Goal: Task Accomplishment & Management: Use online tool/utility

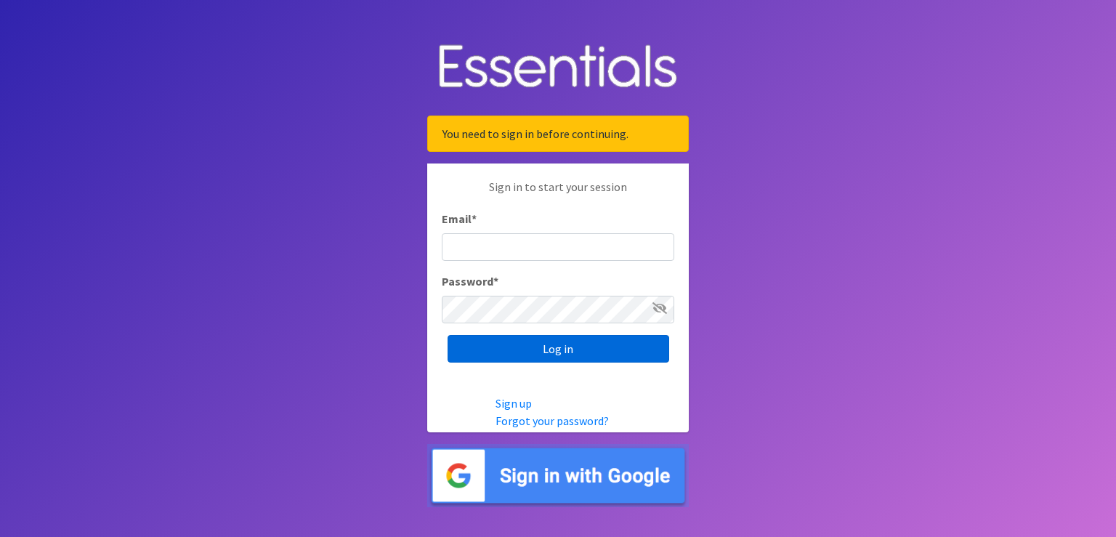
type input "[PERSON_NAME][EMAIL_ADDRESS][PERSON_NAME][DOMAIN_NAME]"
click at [565, 354] on input "Log in" at bounding box center [559, 349] width 222 height 28
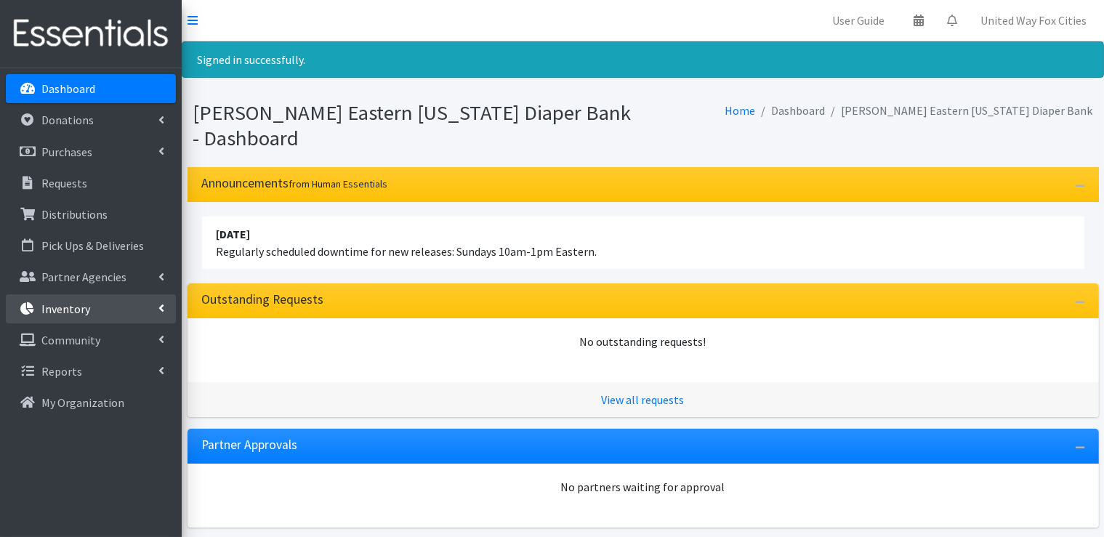
click at [159, 310] on icon at bounding box center [161, 308] width 6 height 12
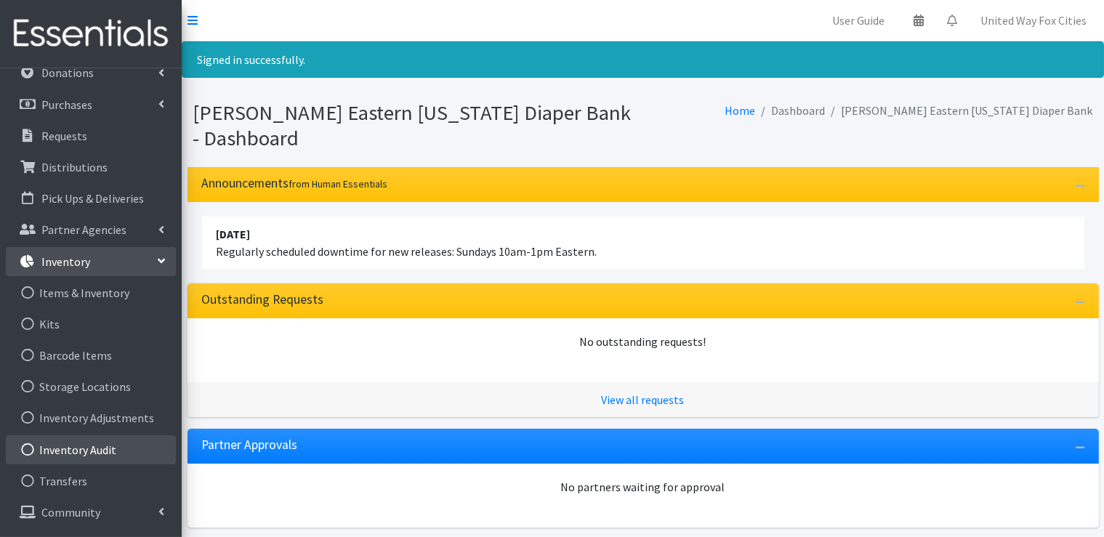
scroll to position [73, 0]
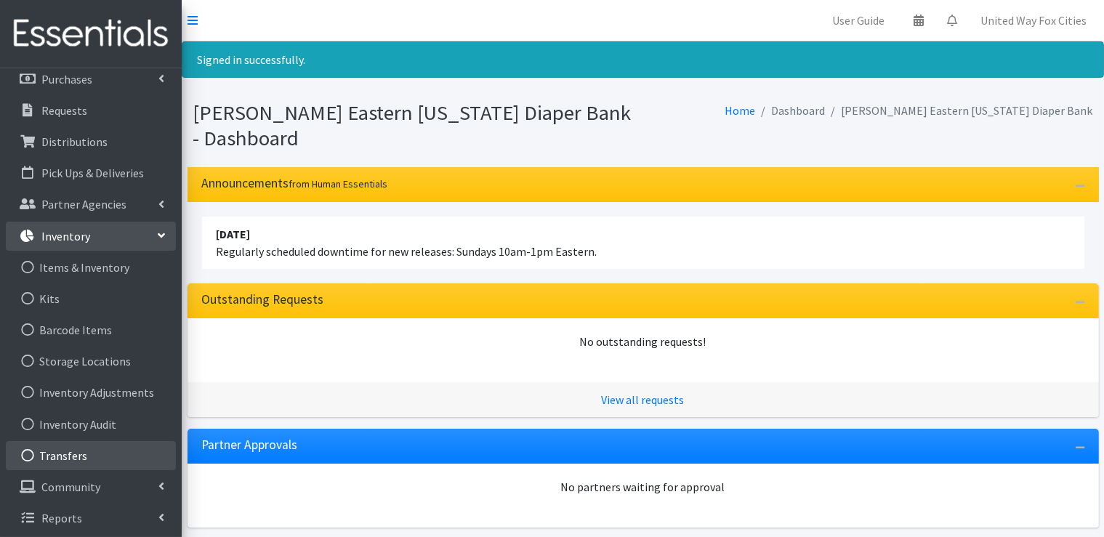
click at [73, 458] on link "Transfers" at bounding box center [91, 455] width 170 height 29
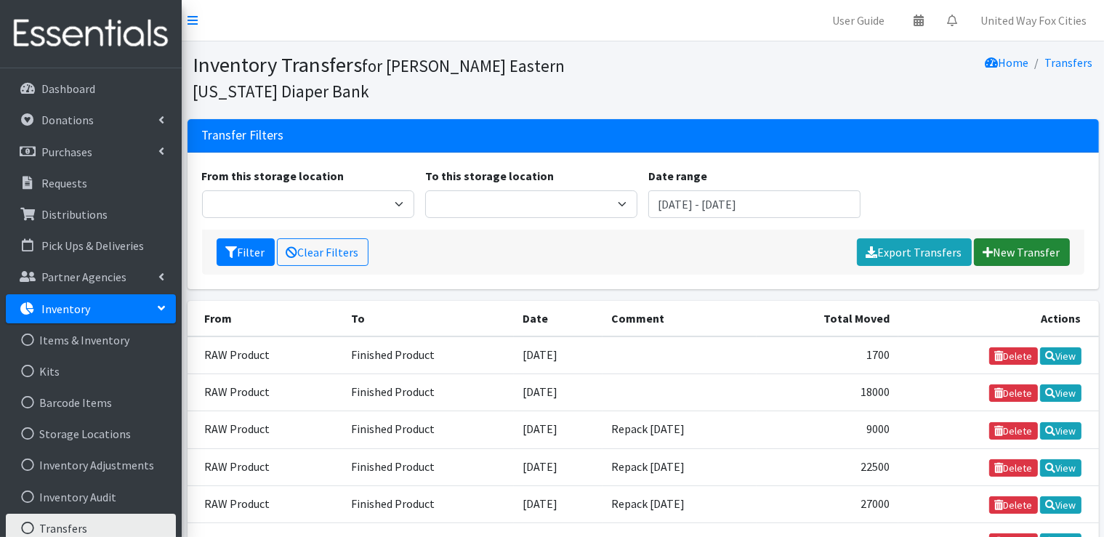
click at [1023, 258] on link "New Transfer" at bounding box center [1022, 252] width 96 height 28
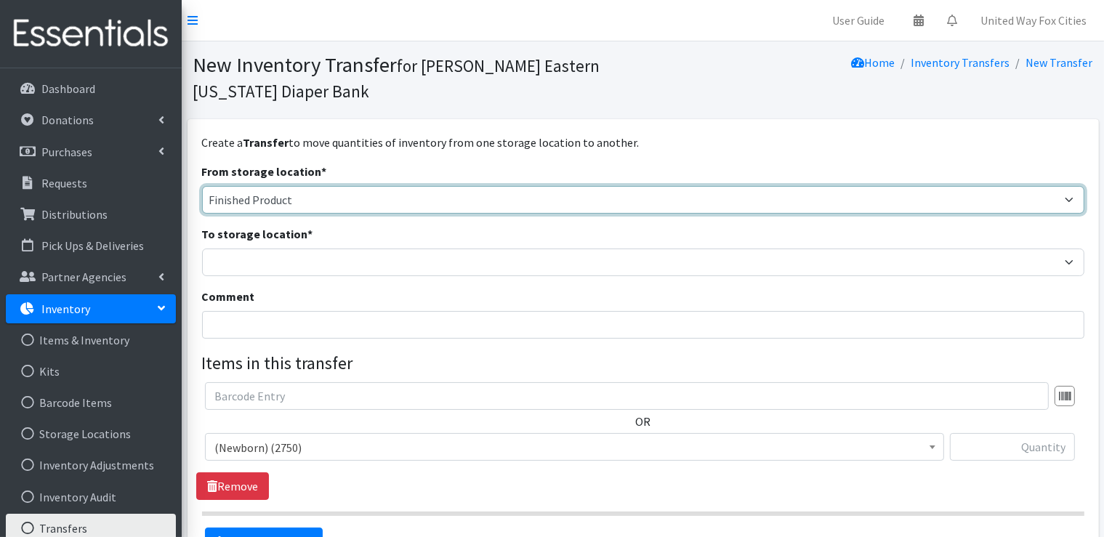
click at [360, 200] on select "Cloth Diapers Finished Product RAW Product" at bounding box center [643, 200] width 882 height 28
select select "448"
click at [202, 186] on select "Cloth Diapers Finished Product RAW Product" at bounding box center [643, 200] width 882 height 28
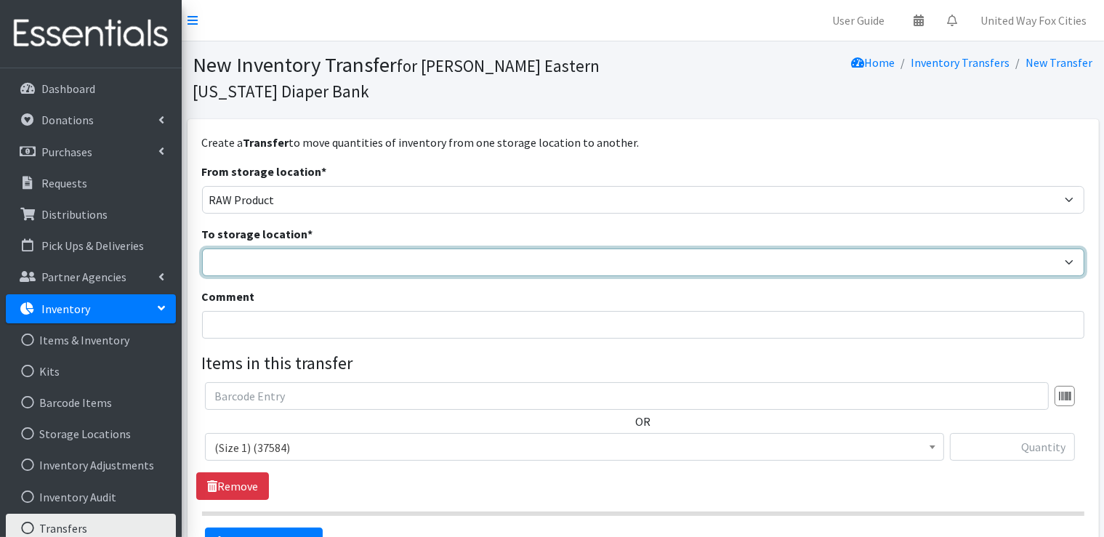
click at [273, 265] on select "Cloth Diapers Finished Product RAW Product" at bounding box center [643, 262] width 882 height 28
select select "447"
click at [202, 248] on select "Cloth Diapers Finished Product RAW Product" at bounding box center [643, 262] width 882 height 28
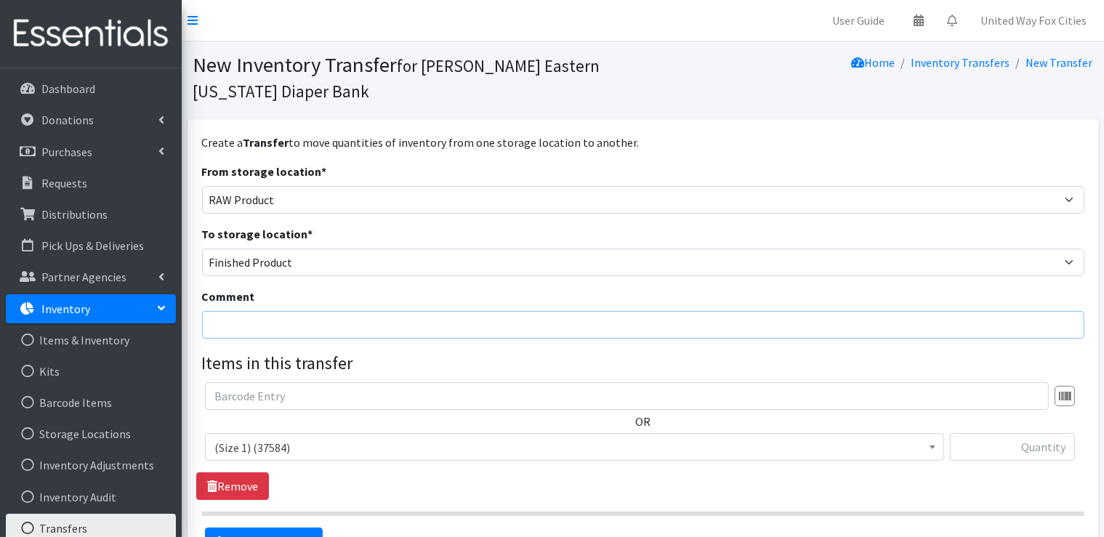
click at [266, 325] on input "Comment" at bounding box center [643, 325] width 882 height 28
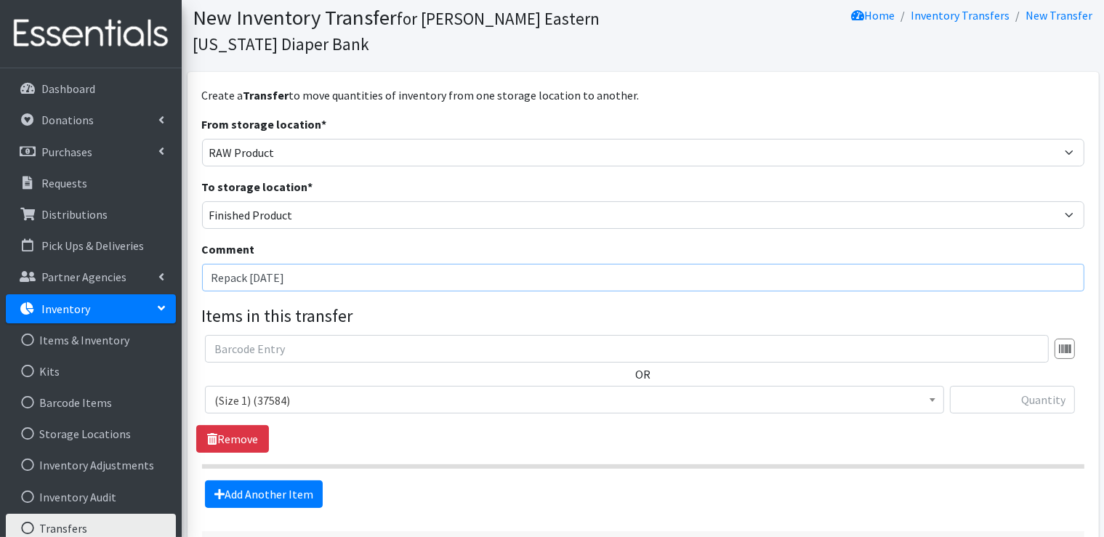
scroll to position [73, 0]
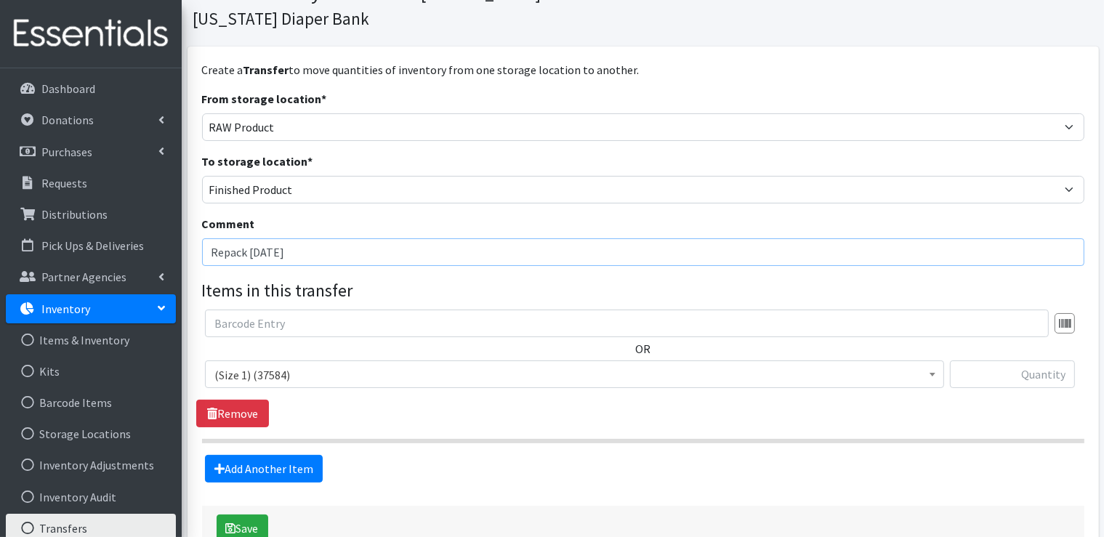
type input "Repack 9-17-25"
click at [299, 377] on span "(Size 1) (37584)" at bounding box center [574, 375] width 720 height 20
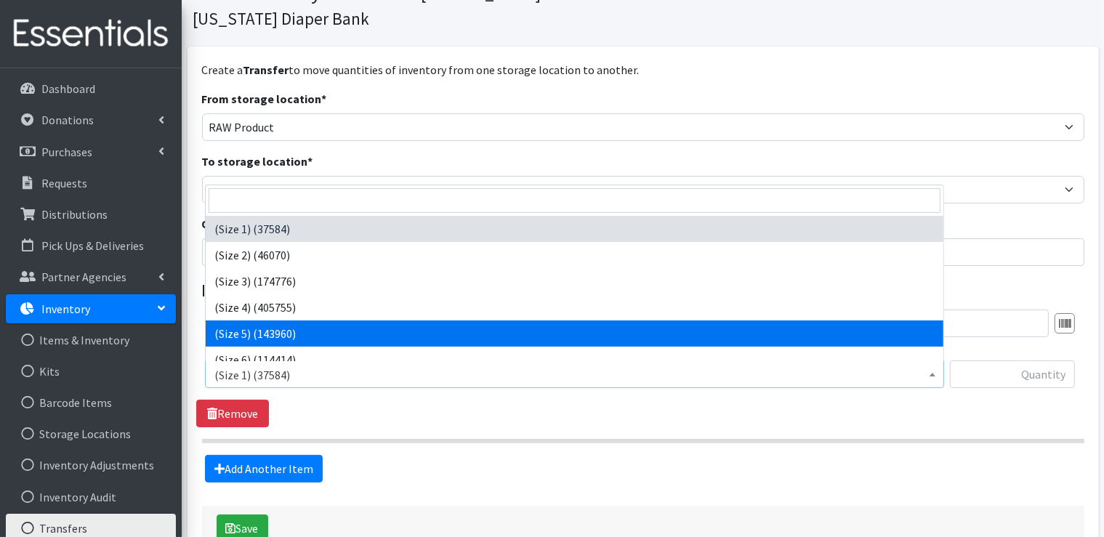
select select "14488"
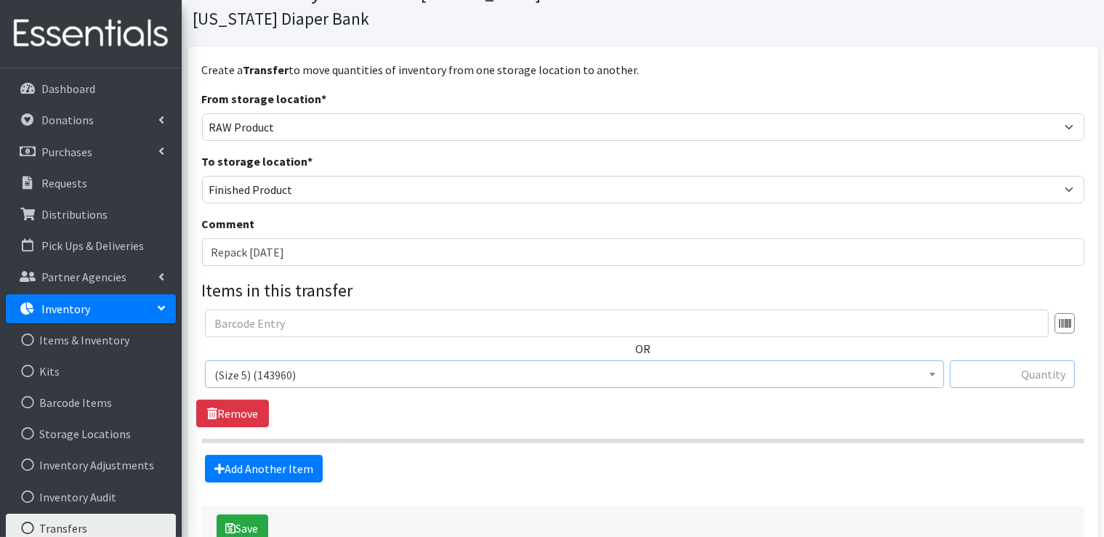
click at [1052, 377] on input "text" at bounding box center [1012, 374] width 125 height 28
type input "5"
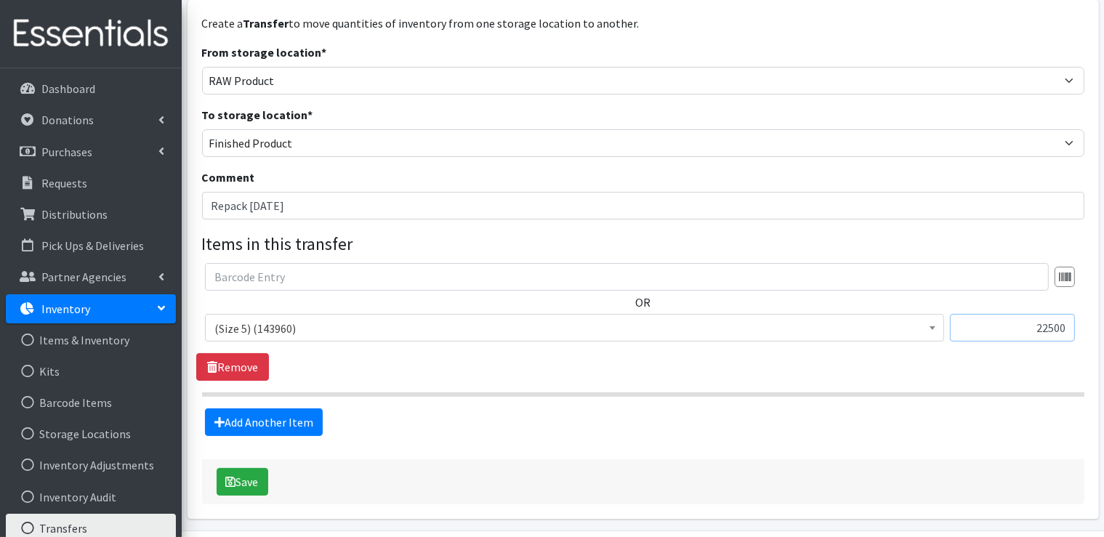
scroll to position [145, 0]
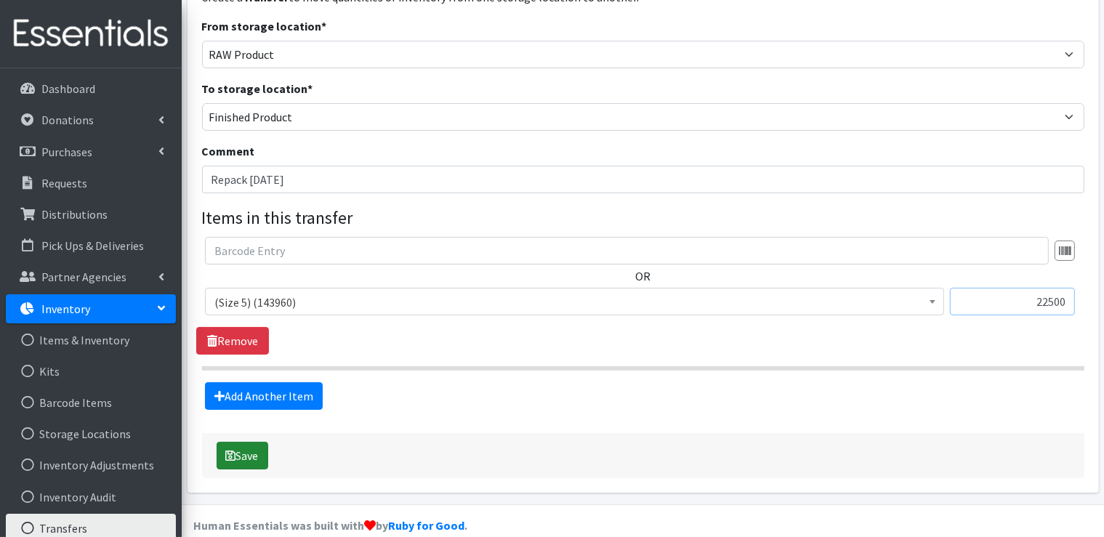
type input "22500"
click at [238, 458] on button "Save" at bounding box center [243, 456] width 52 height 28
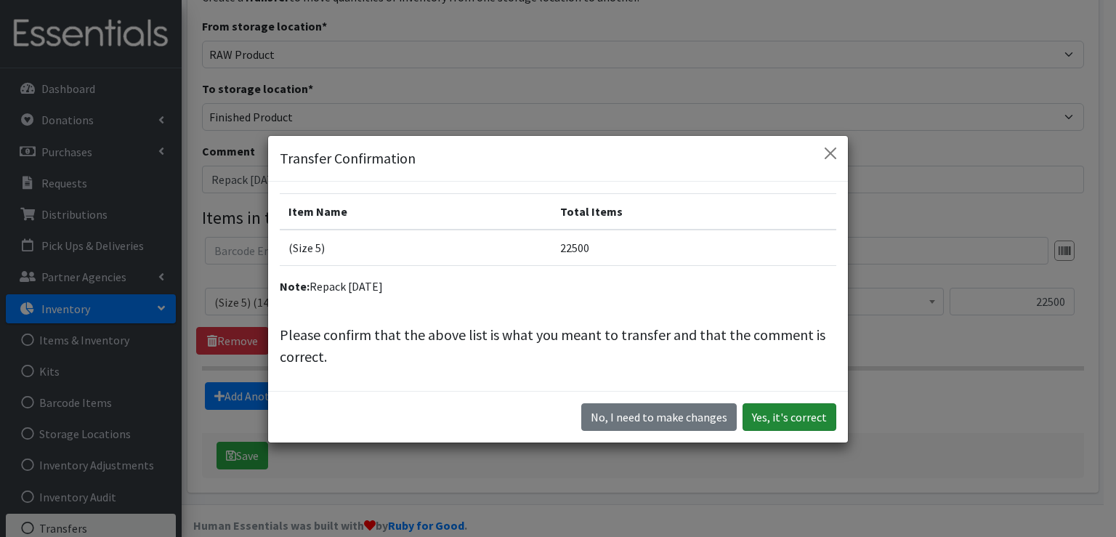
click at [798, 418] on button "Yes, it's correct" at bounding box center [790, 417] width 94 height 28
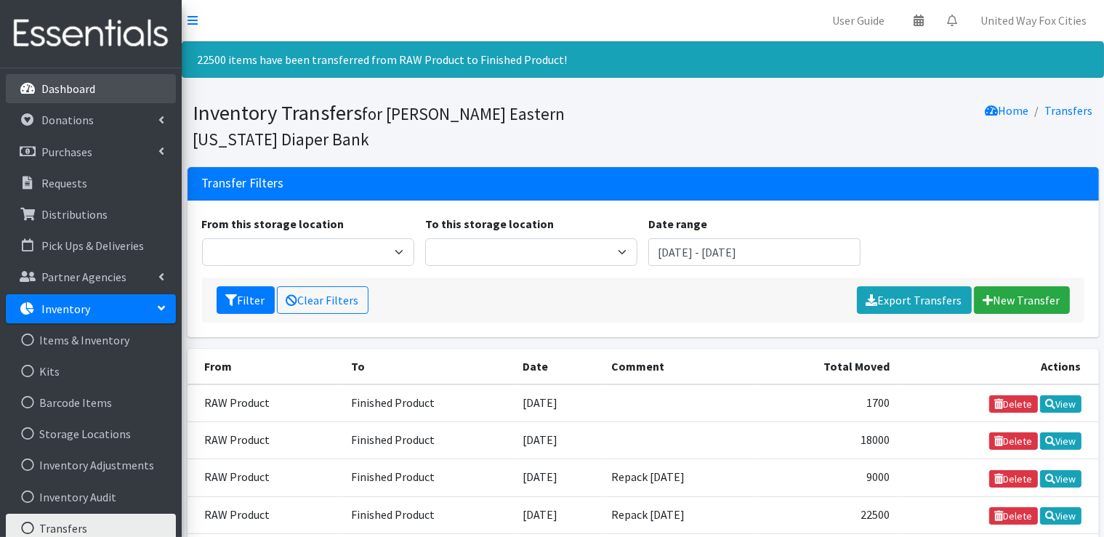
click at [64, 94] on p "Dashboard" at bounding box center [68, 88] width 54 height 15
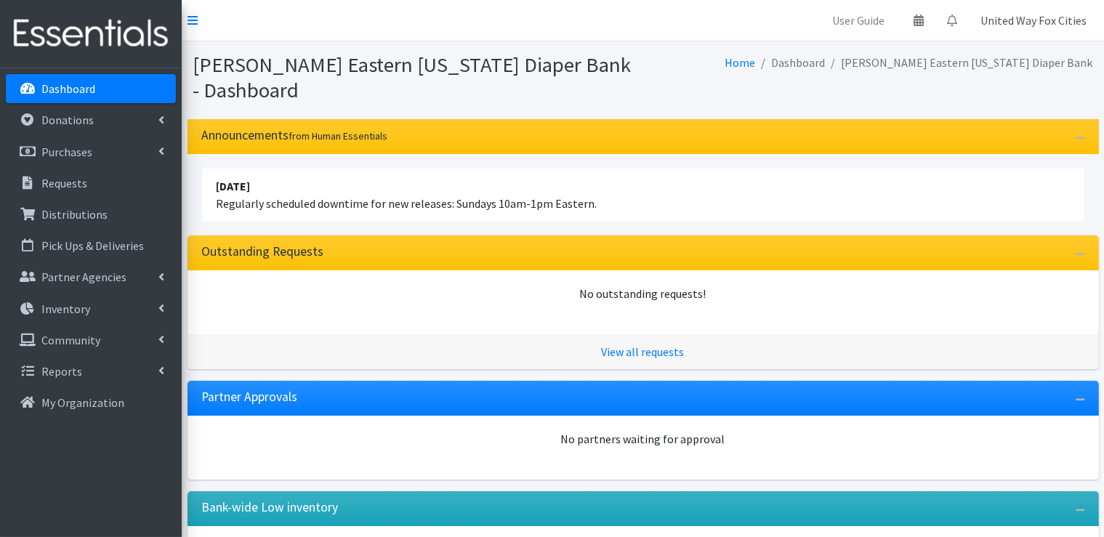
click at [1016, 21] on link "United Way Fox Cities" at bounding box center [1033, 20] width 129 height 29
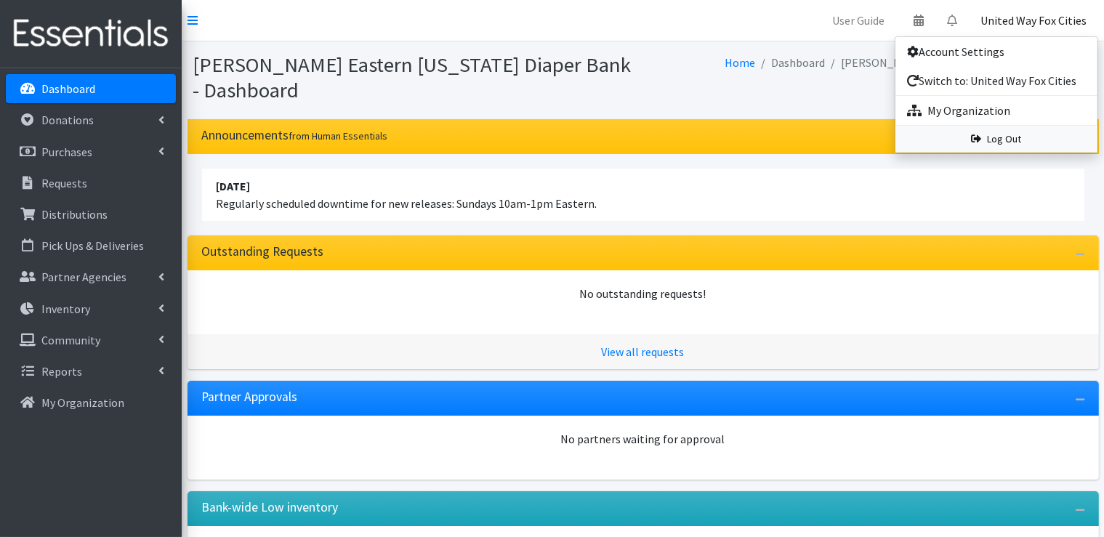
click at [1003, 142] on link "Log Out" at bounding box center [996, 139] width 202 height 27
